Goal: Entertainment & Leisure: Consume media (video, audio)

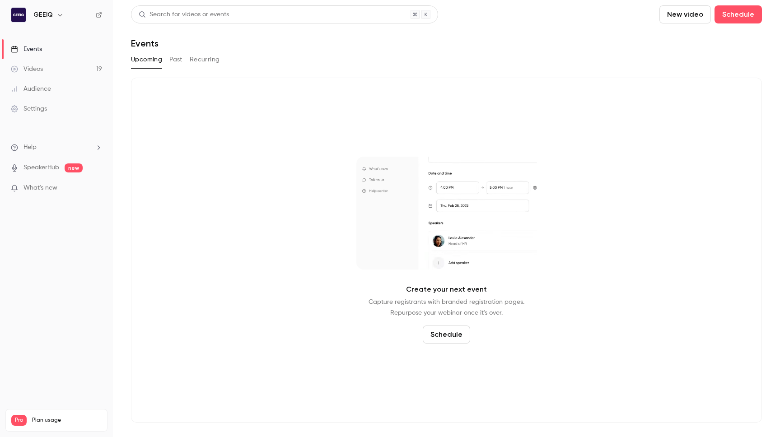
click at [190, 60] on button "Recurring" at bounding box center [205, 59] width 30 height 14
click at [177, 59] on button "Past" at bounding box center [175, 59] width 13 height 14
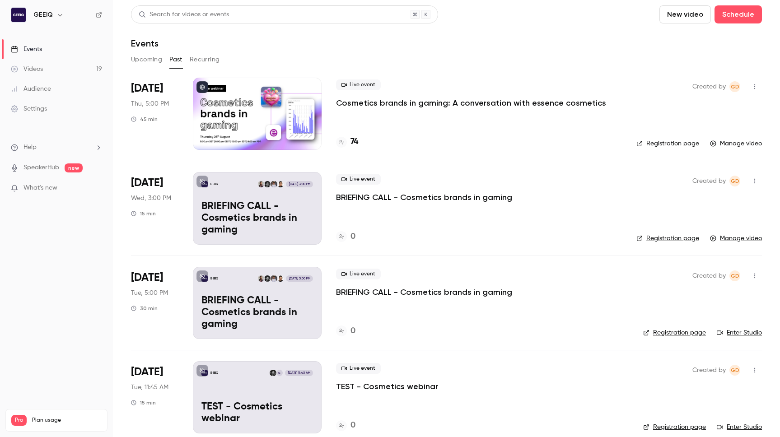
click at [557, 103] on p "Cosmetics brands in gaming: A conversation with essence cosmetics" at bounding box center [471, 103] width 270 height 11
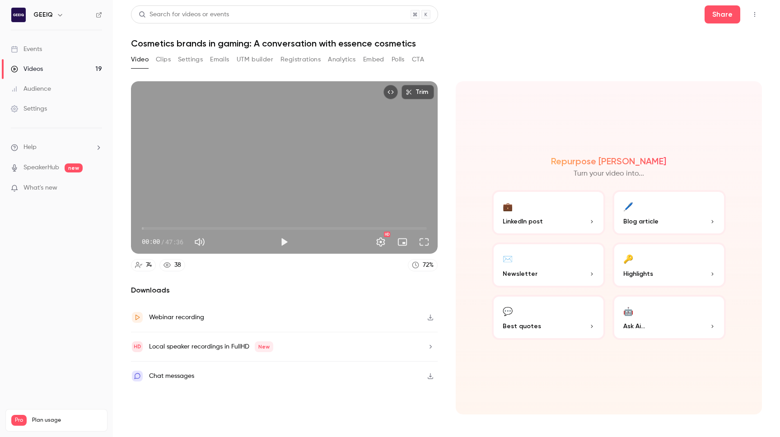
click at [158, 62] on button "Clips" at bounding box center [163, 59] width 15 height 14
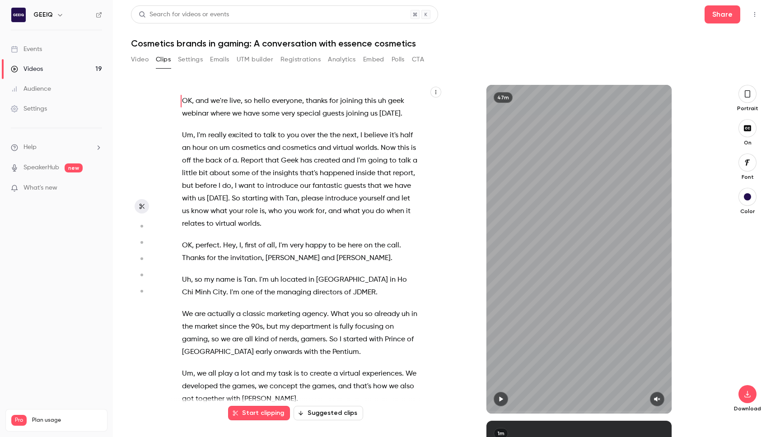
click at [191, 60] on button "Settings" at bounding box center [190, 59] width 25 height 14
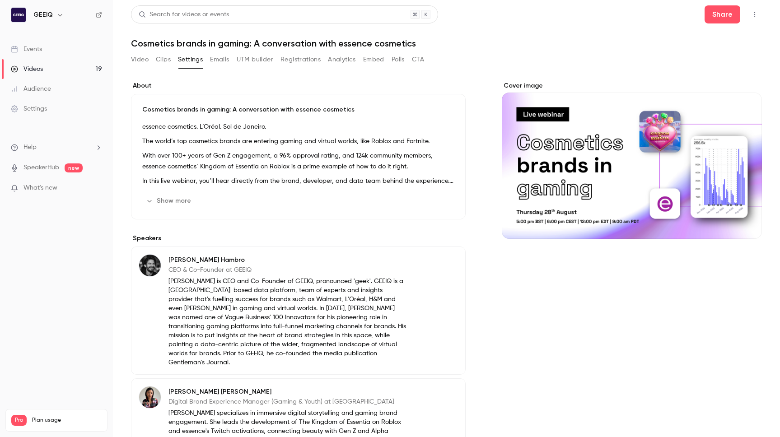
click at [151, 56] on div "Video Clips Settings Emails UTM builder Registrations Analytics Embed Polls CTA" at bounding box center [277, 59] width 293 height 14
click at [149, 57] on div "Video Clips Settings Emails UTM builder Registrations Analytics Embed Polls CTA" at bounding box center [277, 59] width 293 height 14
click at [163, 56] on button "Clips" at bounding box center [163, 59] width 15 height 14
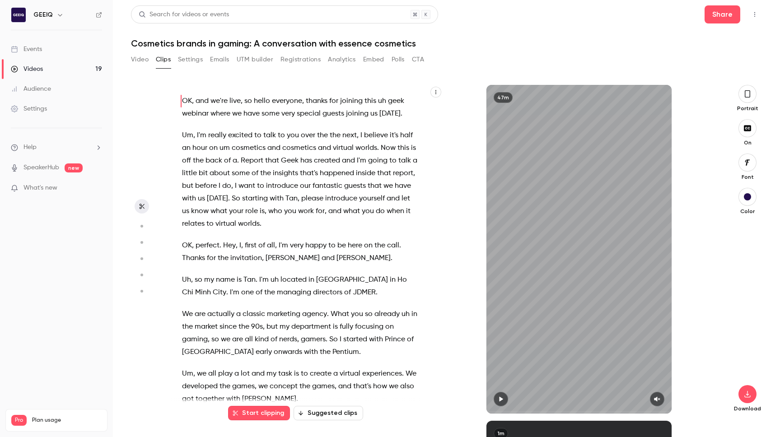
click at [746, 93] on icon "button" at bounding box center [747, 94] width 7 height 10
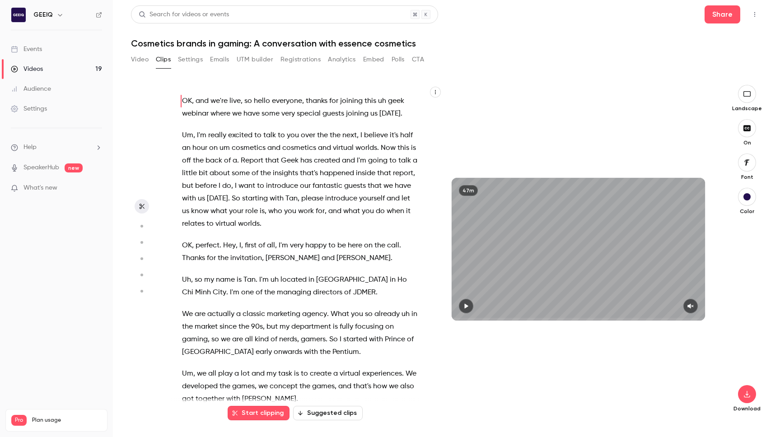
click at [746, 93] on icon "button" at bounding box center [747, 93] width 10 height 7
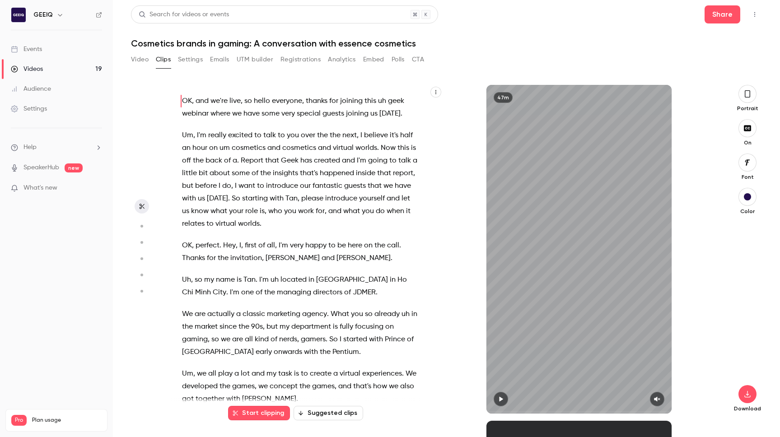
click at [623, 260] on div "47m" at bounding box center [578, 249] width 185 height 329
click at [594, 225] on div "47m" at bounding box center [578, 249] width 185 height 329
click at [580, 276] on div "47m" at bounding box center [578, 249] width 185 height 329
type input "***"
